Goal: Transaction & Acquisition: Purchase product/service

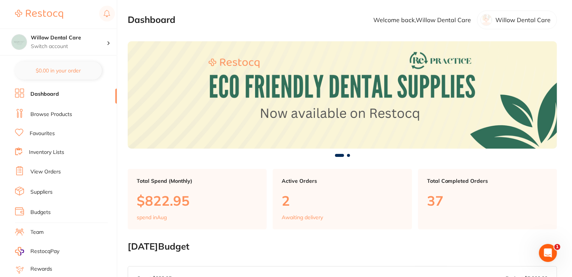
click at [51, 109] on li "Browse Products" at bounding box center [66, 114] width 102 height 11
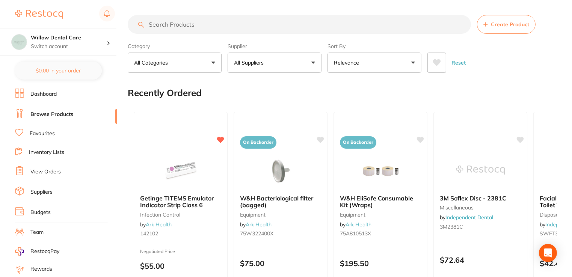
click at [219, 25] on input "search" at bounding box center [299, 24] width 343 height 19
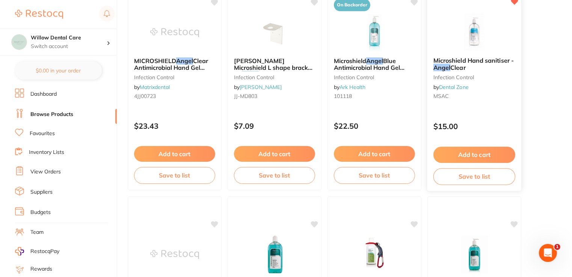
scroll to position [751, 0]
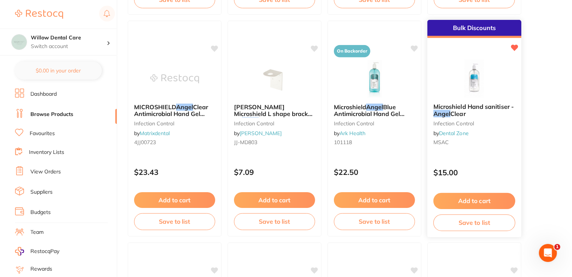
type input "Angel"
click at [468, 109] on span "Microshield Hand sanitiser -" at bounding box center [473, 107] width 80 height 8
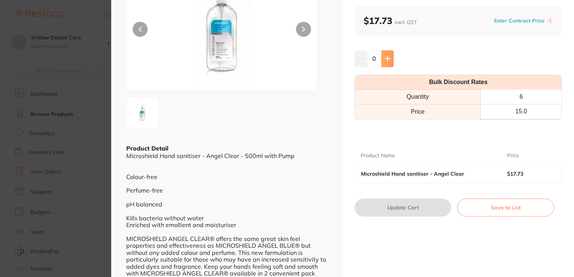
click at [385, 58] on icon at bounding box center [387, 58] width 5 height 5
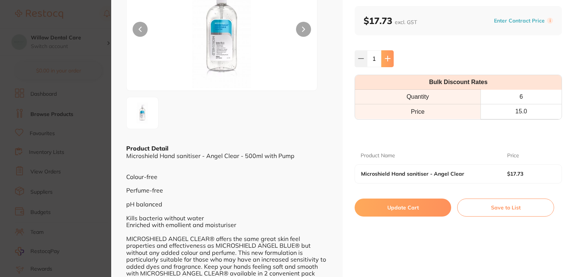
click at [385, 58] on icon at bounding box center [387, 58] width 5 height 5
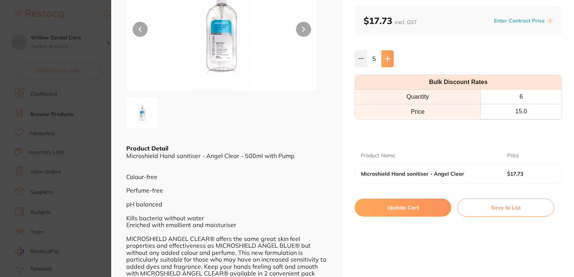
type input "6"
click at [419, 208] on button "Update Cart" at bounding box center [402, 208] width 97 height 18
checkbox input "false"
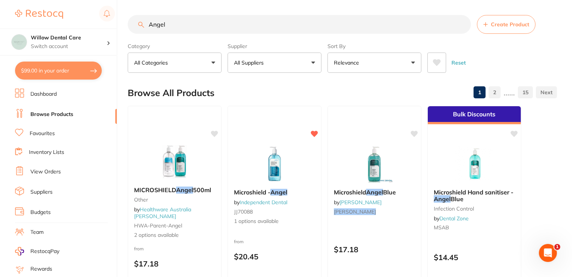
click at [313, 61] on button "All Suppliers" at bounding box center [275, 63] width 94 height 20
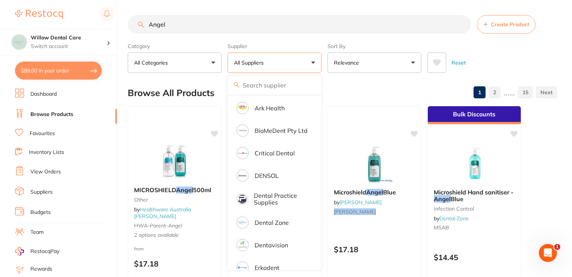
scroll to position [113, 0]
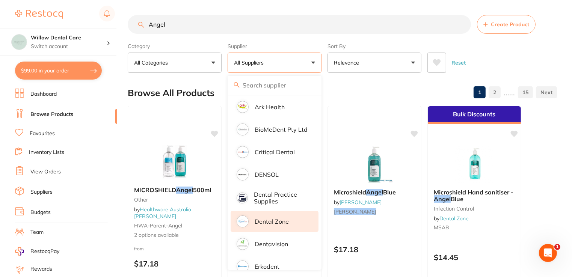
click at [259, 223] on p "Dental Zone" at bounding box center [272, 221] width 34 height 7
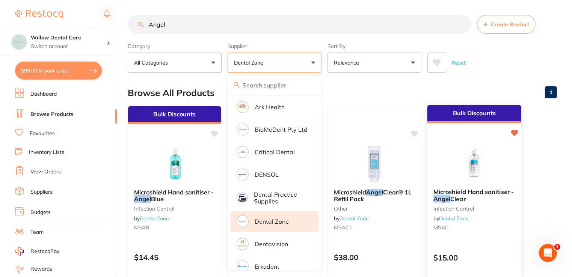
scroll to position [0, 0]
click at [479, 71] on div "Reset" at bounding box center [489, 60] width 124 height 26
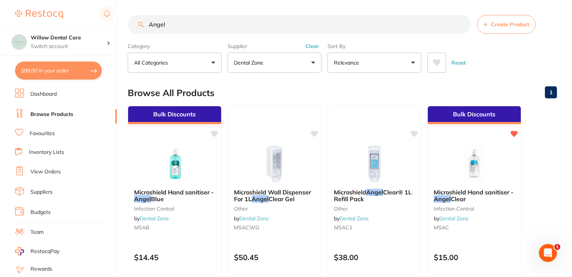
drag, startPoint x: 190, startPoint y: 22, endPoint x: 153, endPoint y: 19, distance: 36.9
click at [153, 19] on input "Angel" at bounding box center [299, 24] width 343 height 19
type input "A"
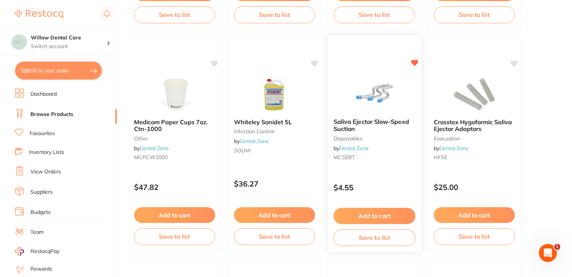
scroll to position [789, 0]
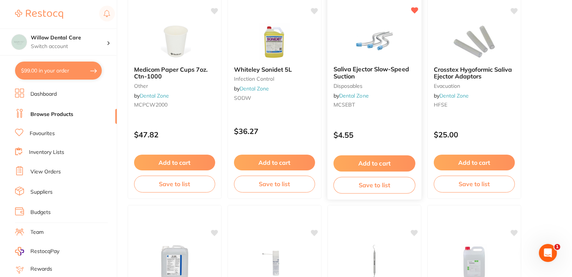
click at [383, 161] on button "Add to cart" at bounding box center [374, 163] width 82 height 16
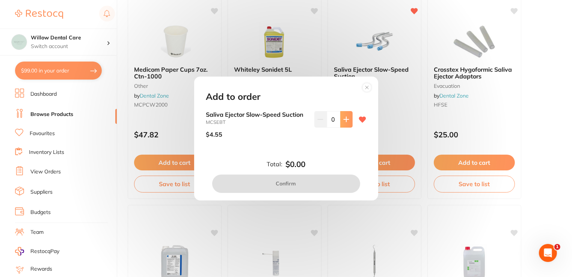
scroll to position [0, 0]
click at [343, 122] on button at bounding box center [346, 119] width 12 height 17
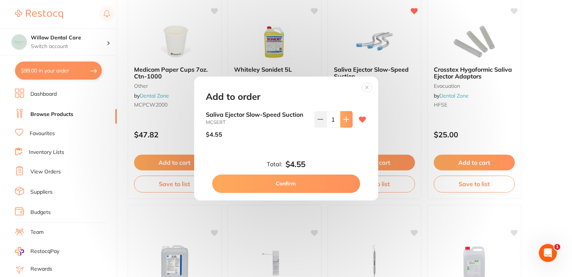
click at [343, 122] on button at bounding box center [346, 119] width 12 height 17
type input "2"
click at [308, 184] on button "Confirm" at bounding box center [286, 184] width 148 height 18
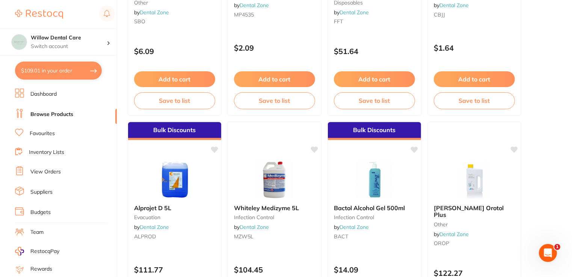
scroll to position [2028, 0]
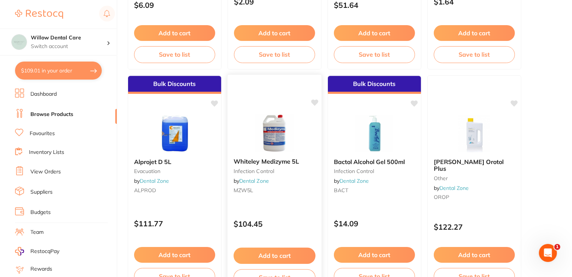
click at [279, 252] on button "Add to cart" at bounding box center [275, 256] width 82 height 16
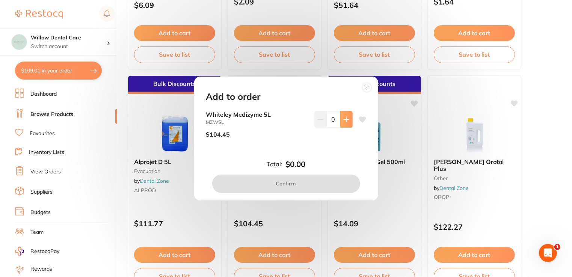
scroll to position [0, 0]
click at [344, 117] on icon at bounding box center [346, 119] width 6 height 6
type input "1"
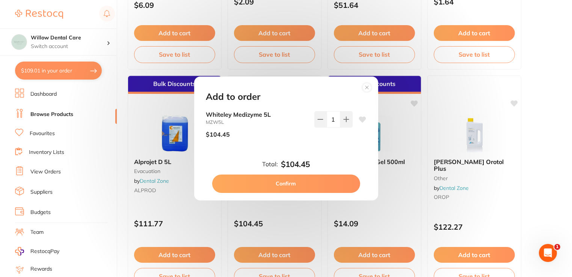
click at [306, 189] on button "Confirm" at bounding box center [286, 184] width 148 height 18
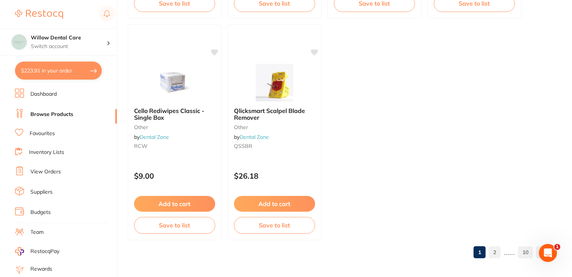
scroll to position [2968, 0]
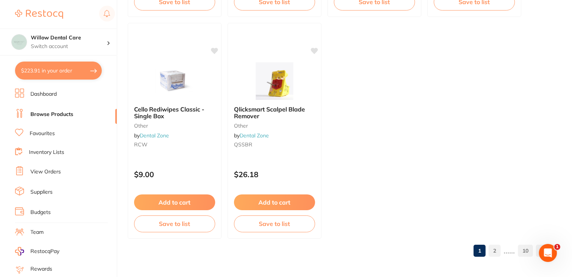
click at [497, 252] on link "2" at bounding box center [495, 250] width 12 height 15
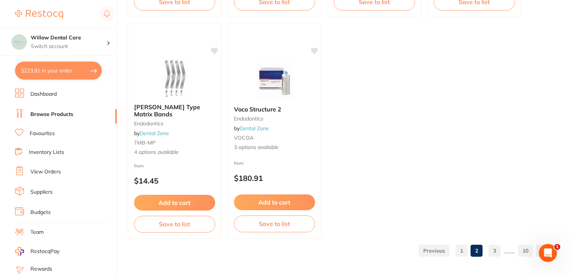
click at [493, 255] on link "3" at bounding box center [495, 250] width 12 height 15
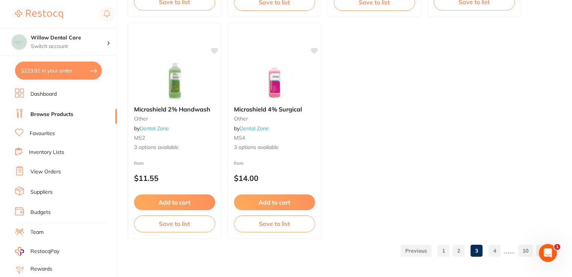
click at [495, 251] on link "4" at bounding box center [495, 250] width 12 height 15
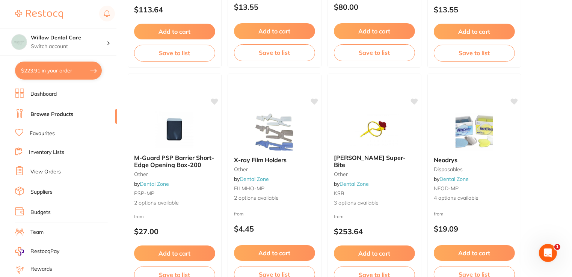
scroll to position [488, 0]
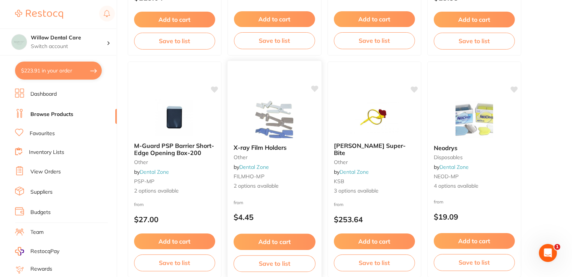
click at [284, 242] on button "Add to cart" at bounding box center [275, 242] width 82 height 16
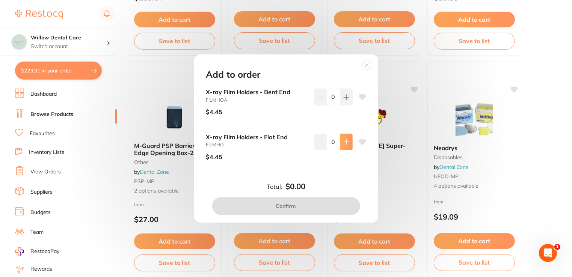
click at [345, 100] on icon at bounding box center [346, 97] width 6 height 6
type input "1"
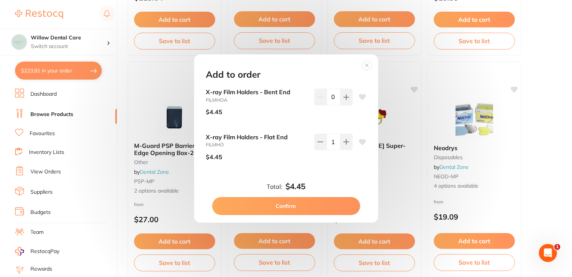
click at [291, 208] on button "Confirm" at bounding box center [286, 206] width 148 height 18
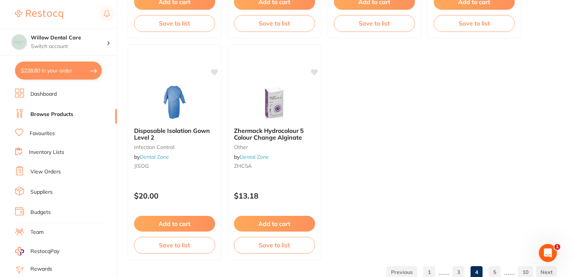
scroll to position [2968, 0]
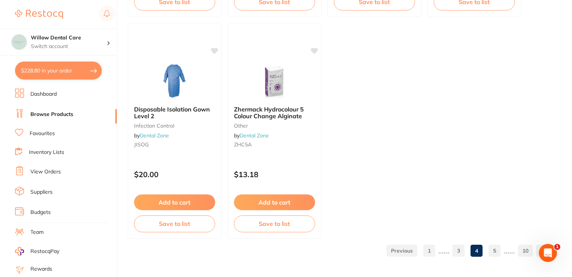
click at [496, 250] on link "5" at bounding box center [495, 250] width 12 height 15
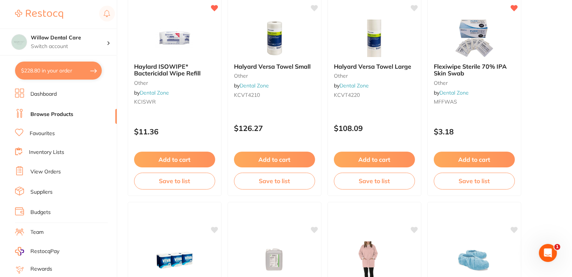
scroll to position [300, 0]
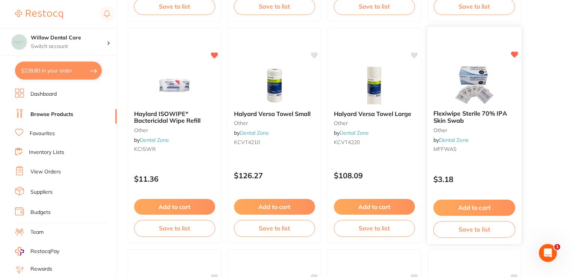
click at [475, 205] on button "Add to cart" at bounding box center [474, 208] width 82 height 16
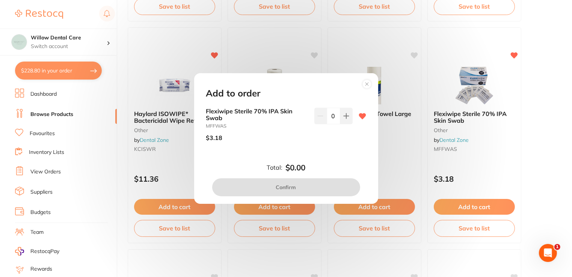
scroll to position [0, 0]
click at [348, 119] on button at bounding box center [346, 116] width 12 height 17
type input "1"
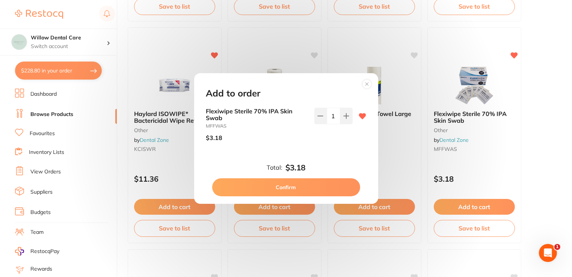
click at [327, 184] on button "Confirm" at bounding box center [286, 187] width 148 height 18
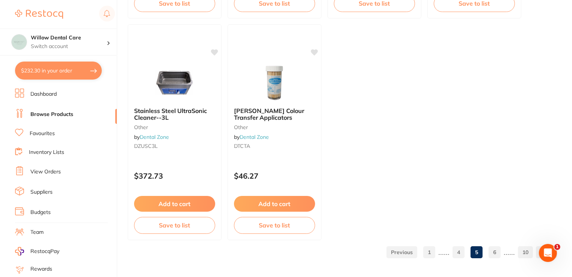
scroll to position [2968, 0]
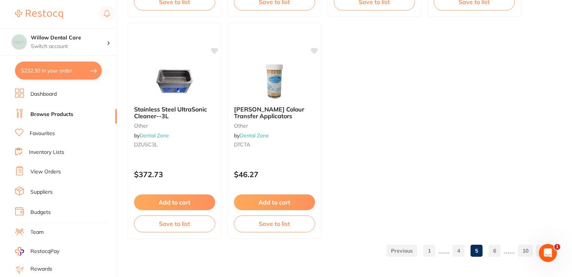
click at [493, 252] on link "6" at bounding box center [495, 250] width 12 height 15
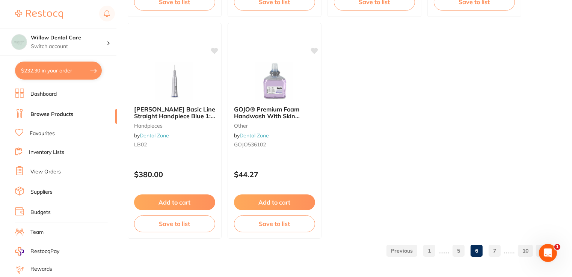
click at [495, 251] on link "7" at bounding box center [495, 250] width 12 height 15
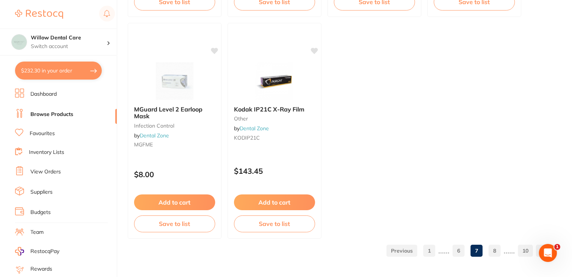
click at [497, 251] on link "8" at bounding box center [495, 250] width 12 height 15
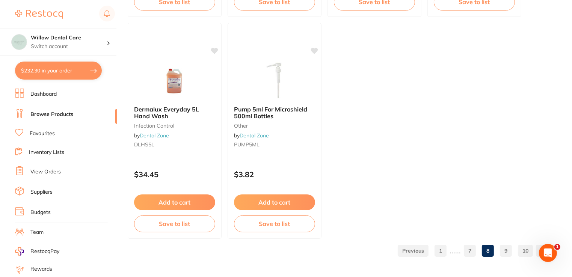
click at [505, 250] on link "9" at bounding box center [506, 250] width 12 height 15
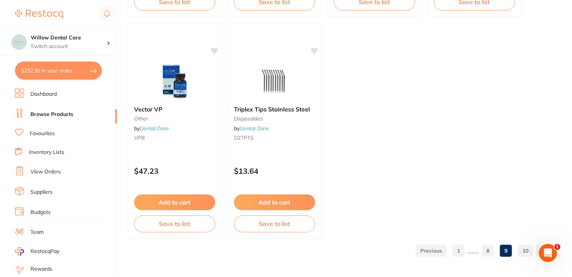
click at [520, 250] on link "10" at bounding box center [525, 250] width 15 height 15
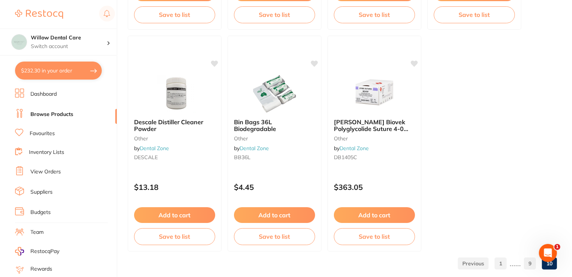
scroll to position [1637, 0]
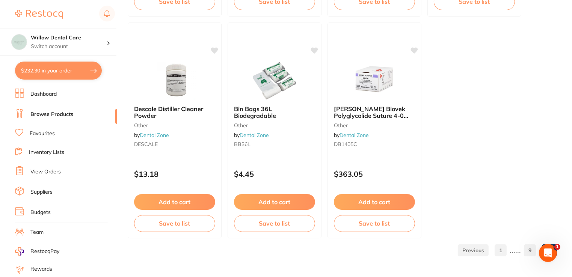
click at [44, 68] on button "$232.30 in your order" at bounding box center [58, 71] width 87 height 18
checkbox input "true"
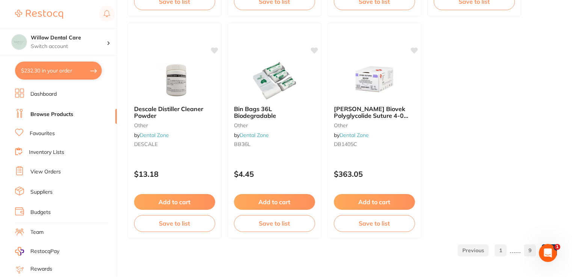
checkbox input "true"
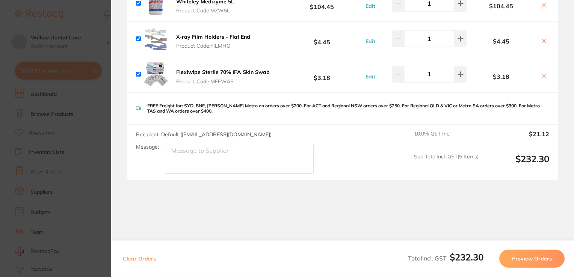
scroll to position [211, 0]
click at [518, 261] on button "Preview Orders" at bounding box center [531, 259] width 65 height 18
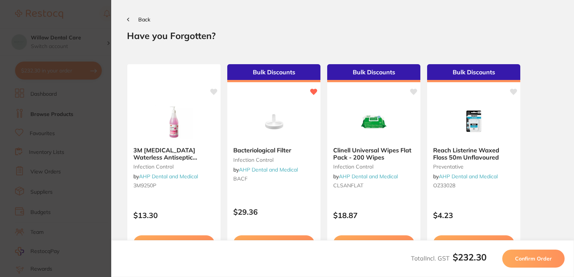
scroll to position [0, 0]
click at [538, 257] on span "Confirm Order" at bounding box center [533, 258] width 37 height 7
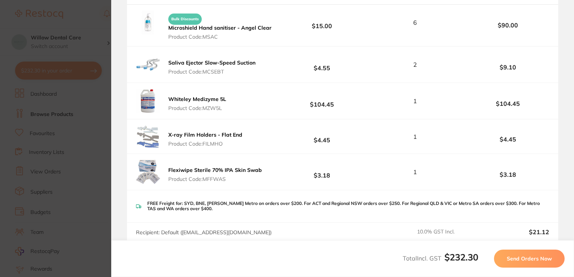
scroll to position [188, 0]
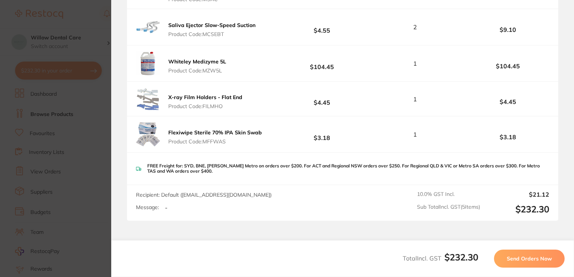
click at [521, 261] on span "Send Orders Now" at bounding box center [529, 258] width 45 height 7
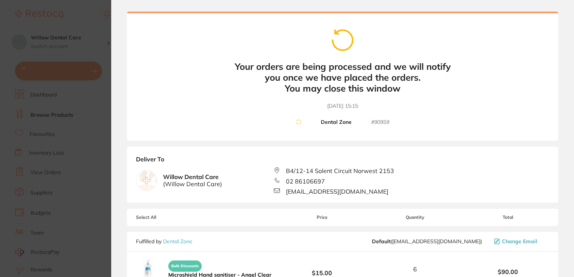
scroll to position [0, 0]
